Goal: Task Accomplishment & Management: Use online tool/utility

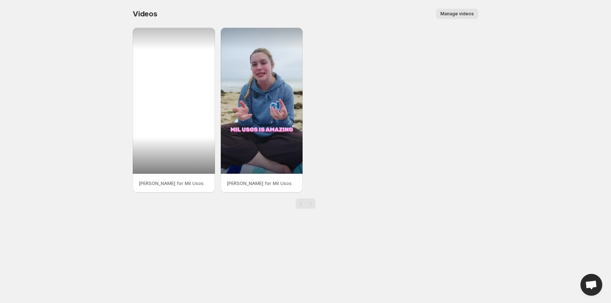
click at [196, 58] on div at bounding box center [174, 101] width 82 height 146
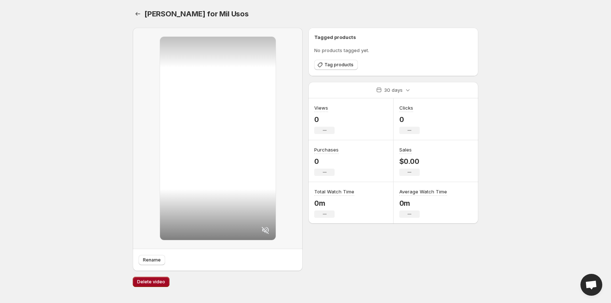
click at [151, 279] on button "Delete video" at bounding box center [151, 282] width 37 height 10
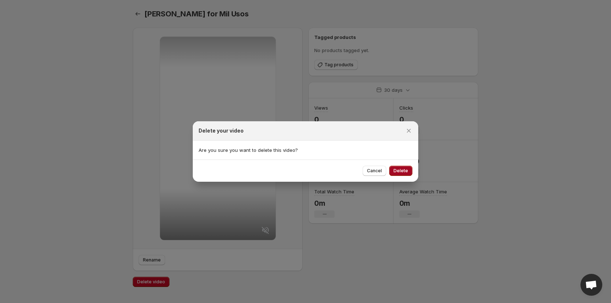
click at [247, 169] on span "Delete" at bounding box center [401, 171] width 15 height 6
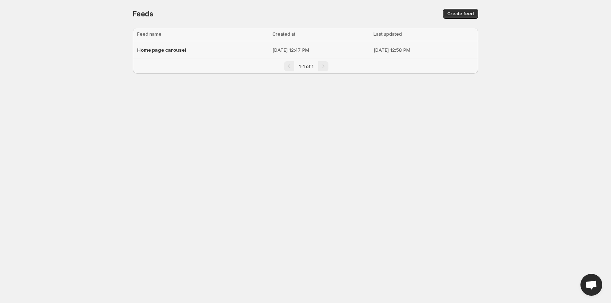
click at [170, 51] on span "Home page carousel" at bounding box center [161, 50] width 49 height 6
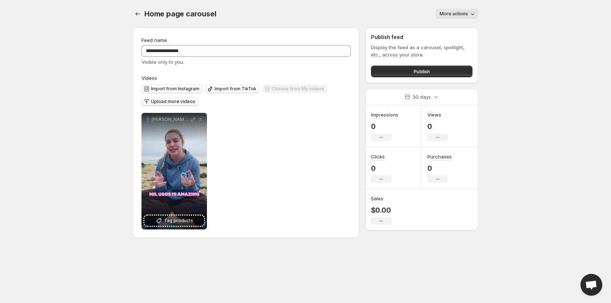
click at [182, 101] on span "Upload more videos" at bounding box center [173, 102] width 44 height 6
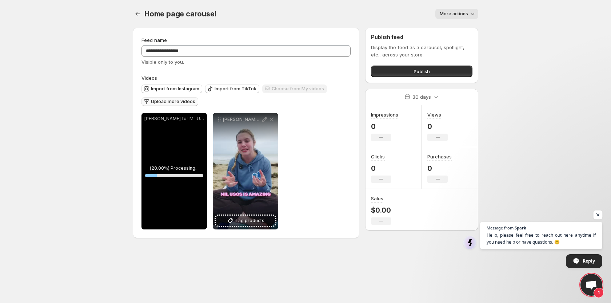
click at [247, 216] on span "Open chat" at bounding box center [598, 214] width 9 height 9
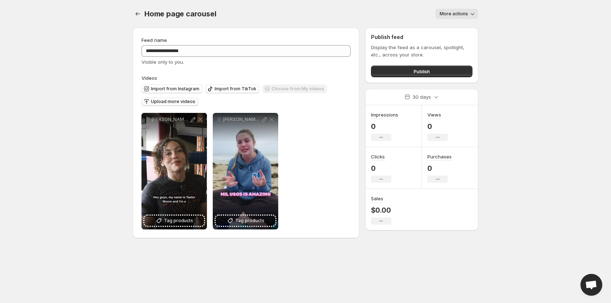
click at [169, 102] on span "Upload more videos" at bounding box center [173, 102] width 44 height 6
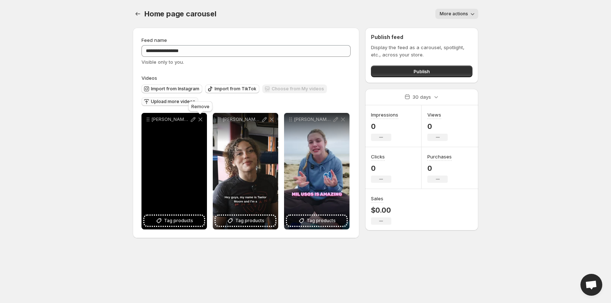
click at [197, 120] on icon at bounding box center [200, 119] width 7 height 7
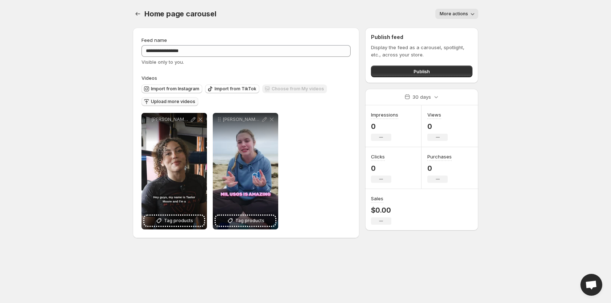
click at [157, 103] on span "Upload more videos" at bounding box center [173, 102] width 44 height 6
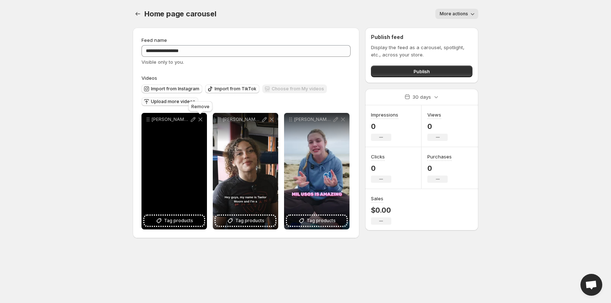
click at [201, 120] on icon at bounding box center [201, 120] width 4 height 4
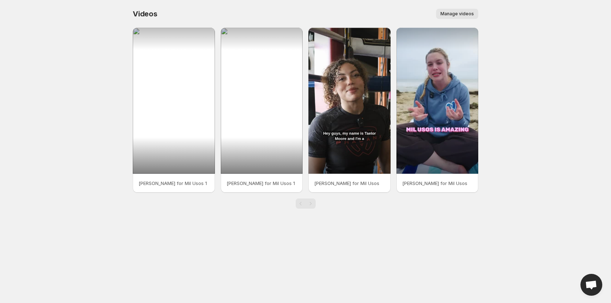
click at [460, 12] on span "Manage videos" at bounding box center [457, 14] width 33 height 6
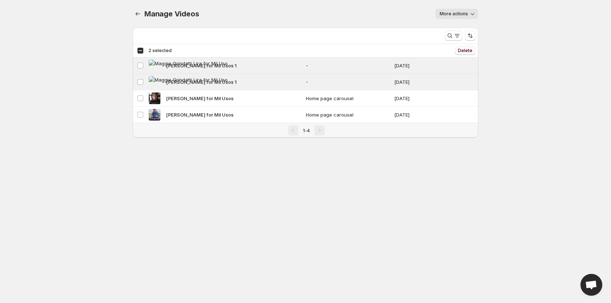
click at [464, 48] on span "Delete" at bounding box center [465, 51] width 15 height 6
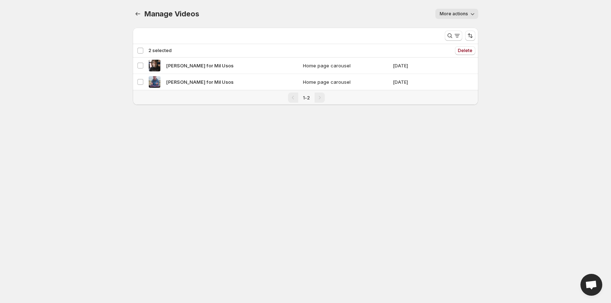
click at [470, 15] on icon "button" at bounding box center [472, 13] width 7 height 7
click at [495, 5] on body "Home Feeds Videos Subscription Settings Manage Videos. This page is ready Manag…" at bounding box center [305, 151] width 611 height 303
drag, startPoint x: 140, startPoint y: 12, endPoint x: 135, endPoint y: 14, distance: 4.7
click at [139, 12] on icon "Manage Videos" at bounding box center [137, 13] width 7 height 7
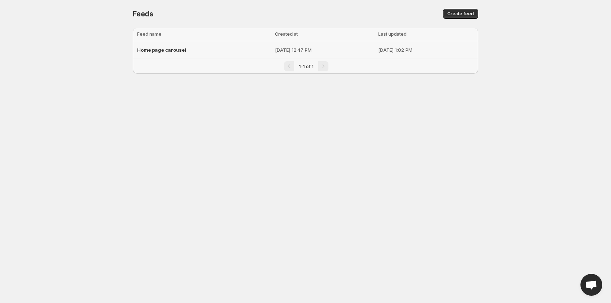
click at [193, 50] on div "Home page carousel" at bounding box center [204, 49] width 134 height 13
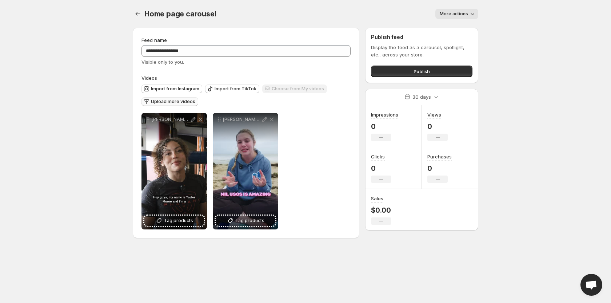
click at [164, 102] on span "Upload more videos" at bounding box center [173, 102] width 44 height 6
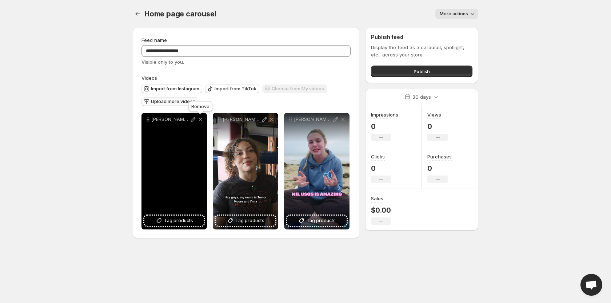
click at [200, 118] on icon at bounding box center [200, 119] width 7 height 7
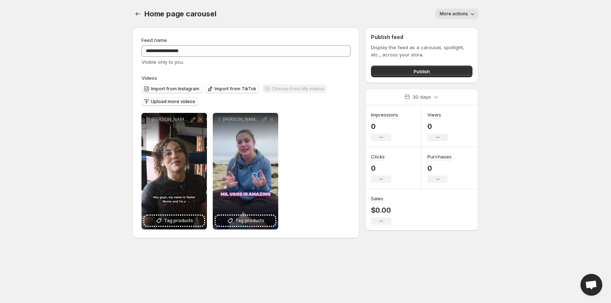
click at [171, 101] on span "Upload more videos" at bounding box center [173, 102] width 44 height 6
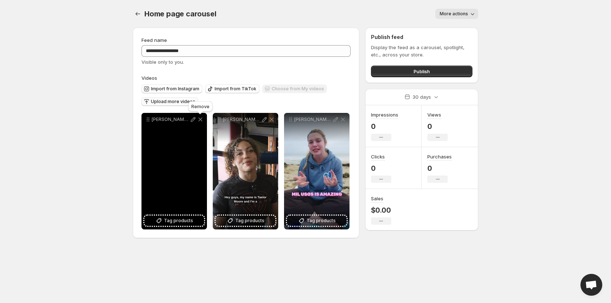
click at [200, 121] on icon at bounding box center [200, 119] width 7 height 7
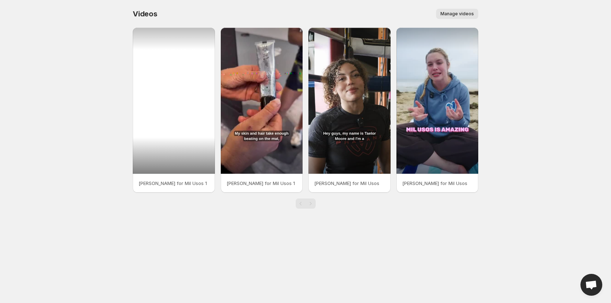
click at [202, 49] on div at bounding box center [174, 101] width 82 height 146
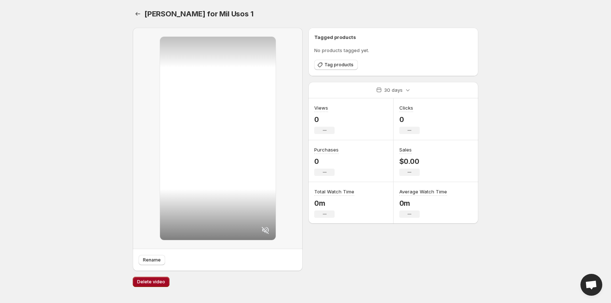
click at [147, 283] on span "Delete video" at bounding box center [151, 282] width 28 height 6
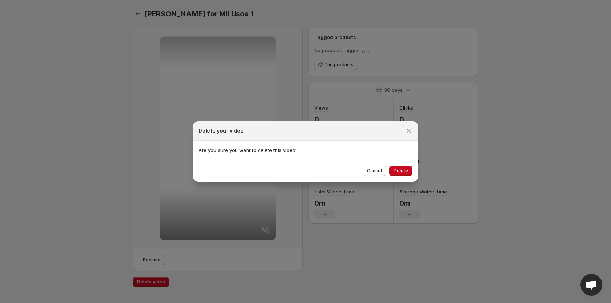
click at [395, 170] on span "Delete" at bounding box center [401, 171] width 15 height 6
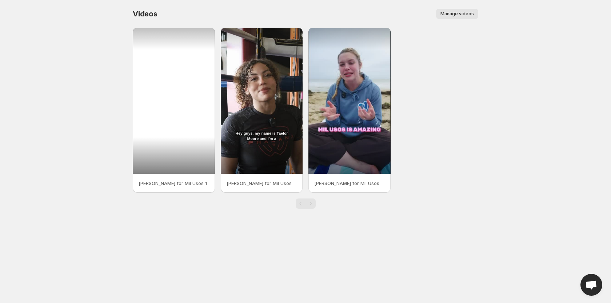
click at [180, 156] on div at bounding box center [174, 101] width 82 height 146
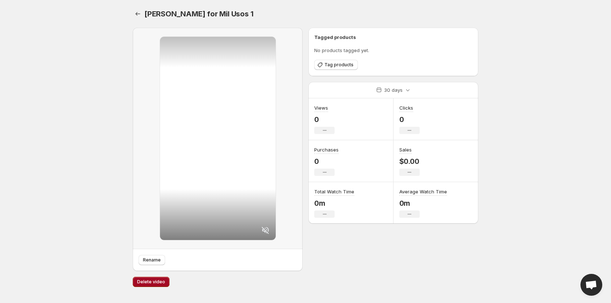
click at [152, 282] on span "Delete video" at bounding box center [151, 282] width 28 height 6
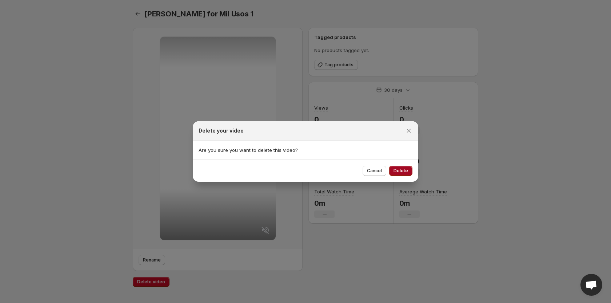
click at [400, 168] on button "Delete" at bounding box center [400, 171] width 23 height 10
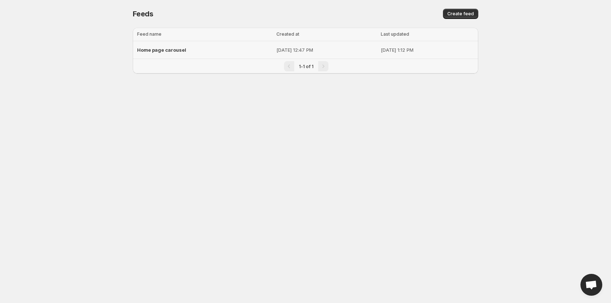
click at [172, 49] on span "Home page carousel" at bounding box center [161, 50] width 49 height 6
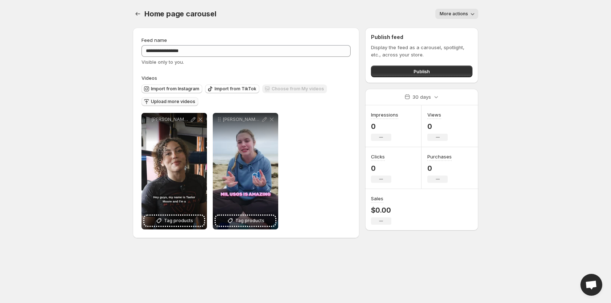
click at [162, 99] on button "Upload more videos" at bounding box center [170, 101] width 57 height 9
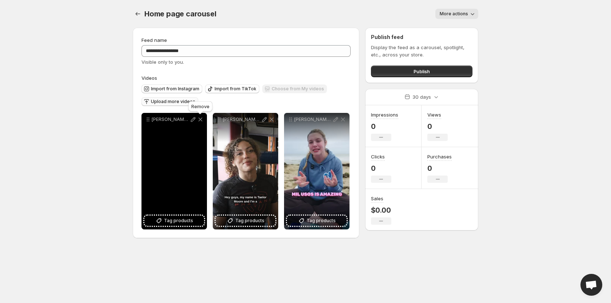
click at [202, 122] on icon at bounding box center [200, 119] width 7 height 7
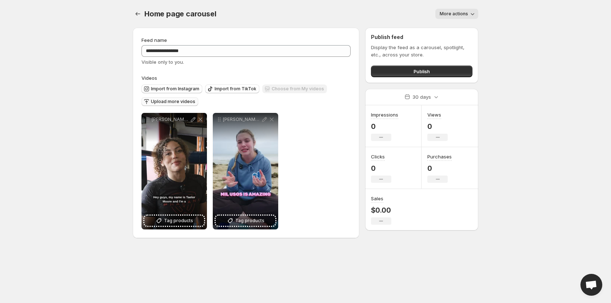
click at [162, 103] on span "Upload more videos" at bounding box center [173, 102] width 44 height 6
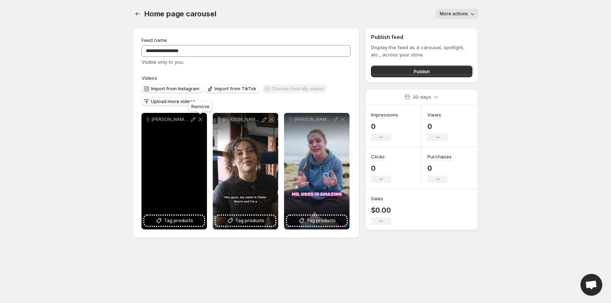
drag, startPoint x: 200, startPoint y: 117, endPoint x: 176, endPoint y: 135, distance: 29.3
click at [200, 117] on icon at bounding box center [200, 119] width 7 height 7
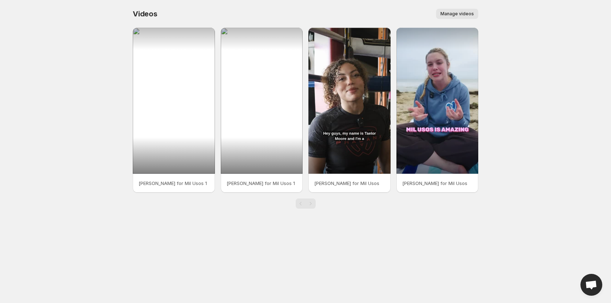
click at [465, 11] on span "Manage videos" at bounding box center [457, 14] width 33 height 6
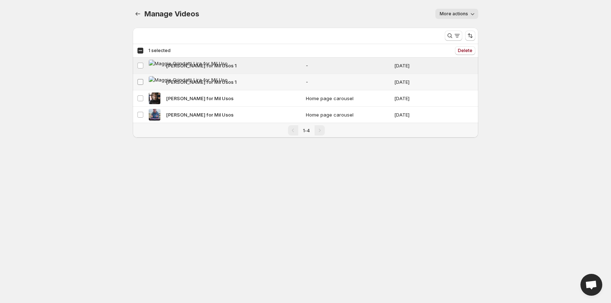
click at [143, 82] on span at bounding box center [140, 82] width 7 height 7
click at [465, 51] on span "Delete" at bounding box center [465, 51] width 15 height 6
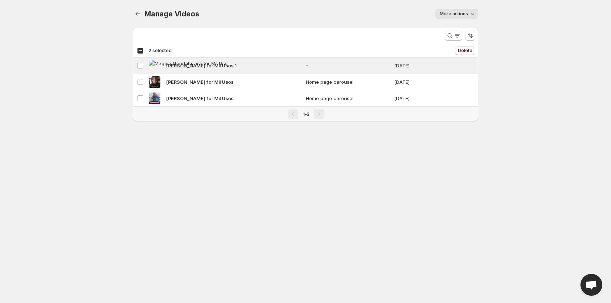
click at [470, 51] on span "Delete" at bounding box center [465, 51] width 15 height 6
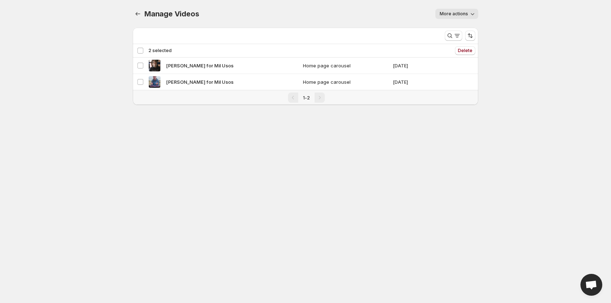
click at [103, 50] on body "Home Feeds Videos Subscription Settings Manage Videos. This page is ready Manag…" at bounding box center [305, 151] width 611 height 303
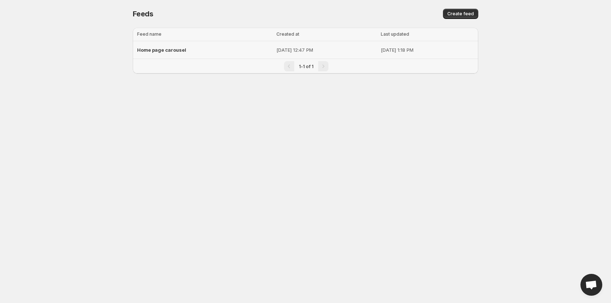
click at [167, 47] on span "Home page carousel" at bounding box center [161, 50] width 49 height 6
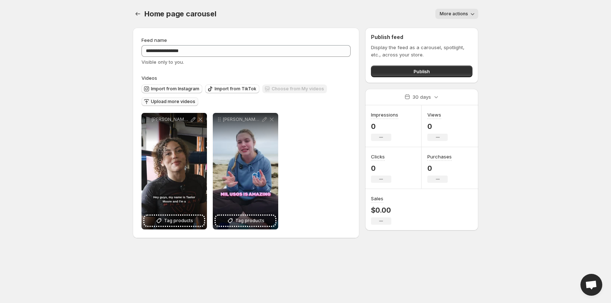
click at [161, 102] on span "Upload more videos" at bounding box center [173, 102] width 44 height 6
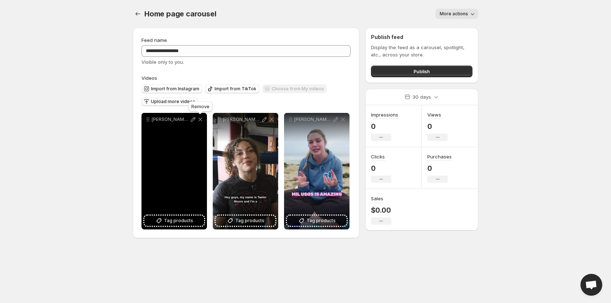
drag, startPoint x: 200, startPoint y: 116, endPoint x: 201, endPoint y: 121, distance: 4.5
click at [200, 116] on icon at bounding box center [200, 119] width 7 height 7
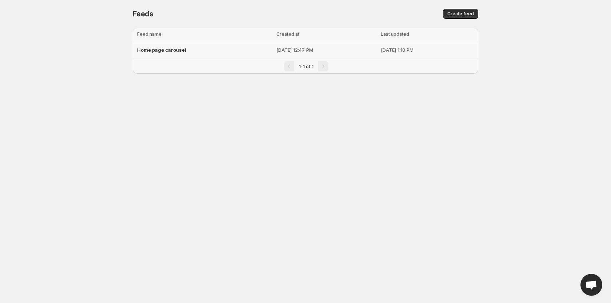
click at [177, 48] on span "Home page carousel" at bounding box center [161, 50] width 49 height 6
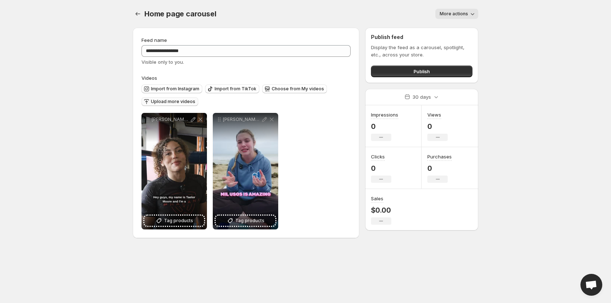
click at [167, 103] on span "Upload more videos" at bounding box center [173, 102] width 44 height 6
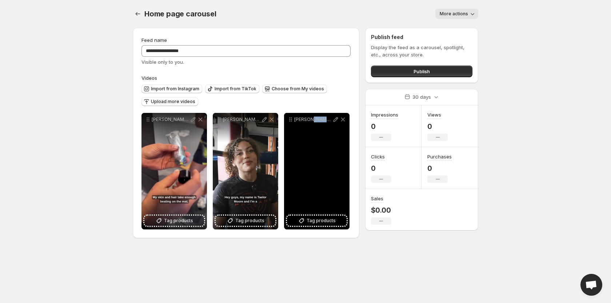
drag, startPoint x: 335, startPoint y: 151, endPoint x: 438, endPoint y: 151, distance: 103.7
click at [310, 152] on div "[PERSON_NAME] for Mil Usos" at bounding box center [316, 171] width 65 height 116
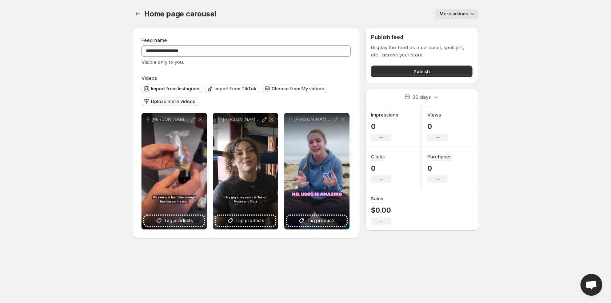
click at [536, 135] on body "**********" at bounding box center [305, 151] width 611 height 303
click at [509, 73] on body "**********" at bounding box center [305, 151] width 611 height 303
click at [172, 103] on span "Upload more videos" at bounding box center [173, 102] width 44 height 6
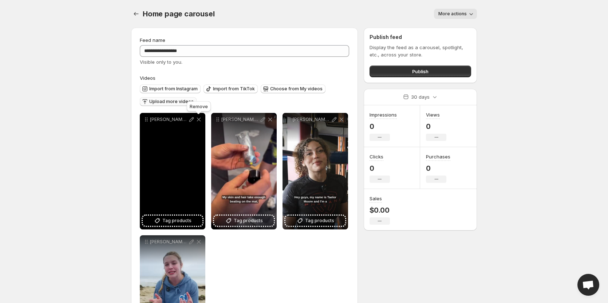
click at [199, 120] on icon at bounding box center [198, 119] width 7 height 7
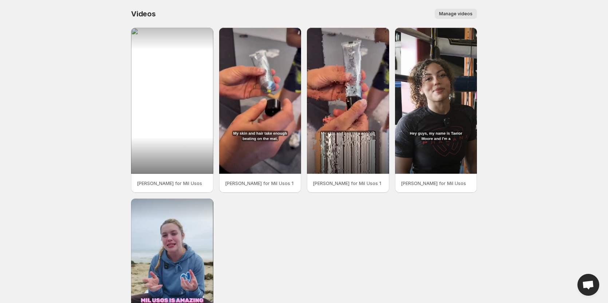
click at [463, 10] on button "Manage videos" at bounding box center [455, 14] width 42 height 10
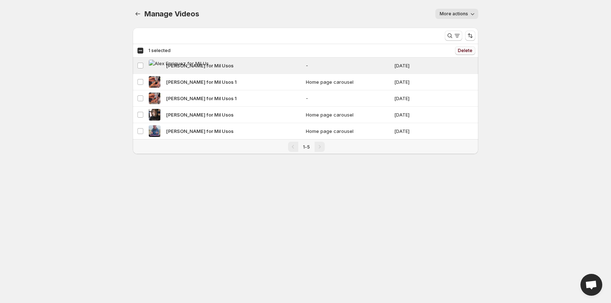
click at [463, 52] on span "Delete" at bounding box center [465, 51] width 15 height 6
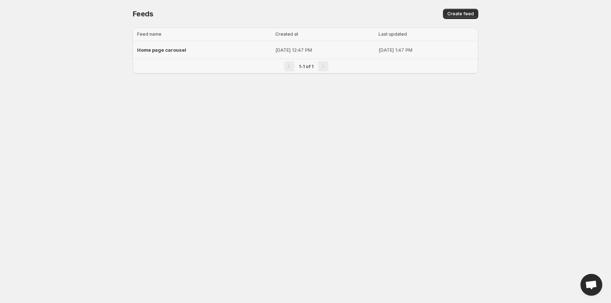
click at [162, 50] on span "Home page carousel" at bounding box center [161, 50] width 49 height 6
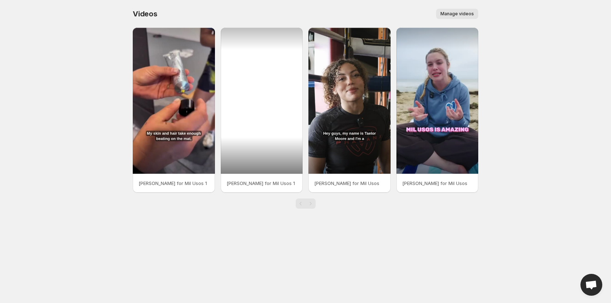
click at [280, 40] on div at bounding box center [262, 101] width 82 height 146
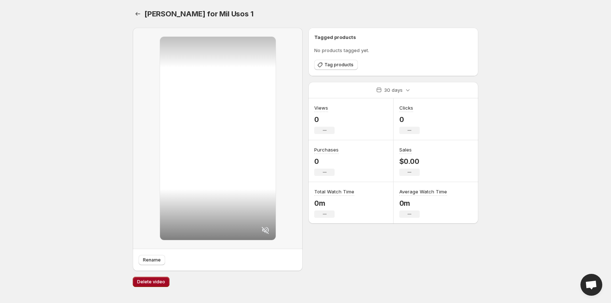
click at [149, 281] on span "Delete video" at bounding box center [151, 282] width 28 height 6
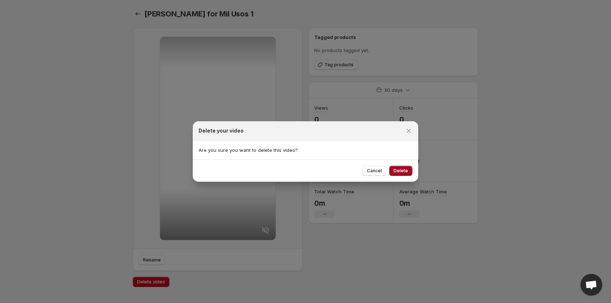
click at [401, 167] on button "Delete" at bounding box center [400, 171] width 23 height 10
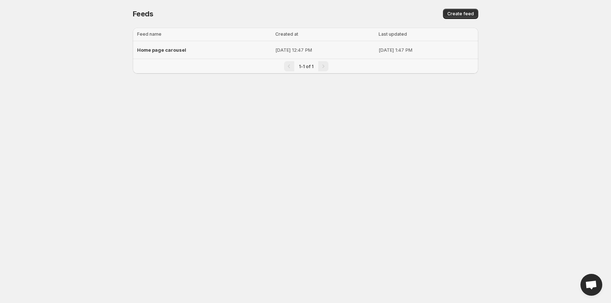
click at [186, 51] on div "Home page carousel" at bounding box center [204, 49] width 134 height 13
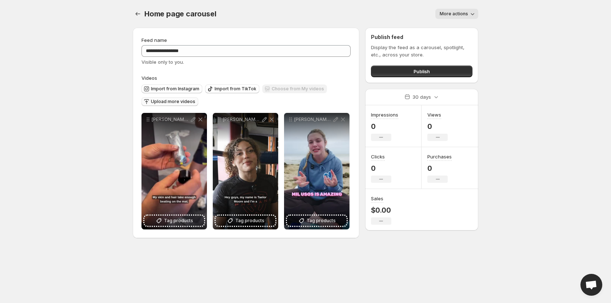
click at [178, 99] on span "Upload more videos" at bounding box center [173, 102] width 44 height 6
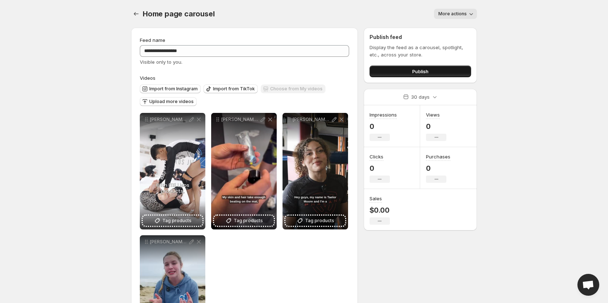
click at [417, 67] on button "Publish" at bounding box center [420, 71] width 102 height 12
